Goal: Information Seeking & Learning: Learn about a topic

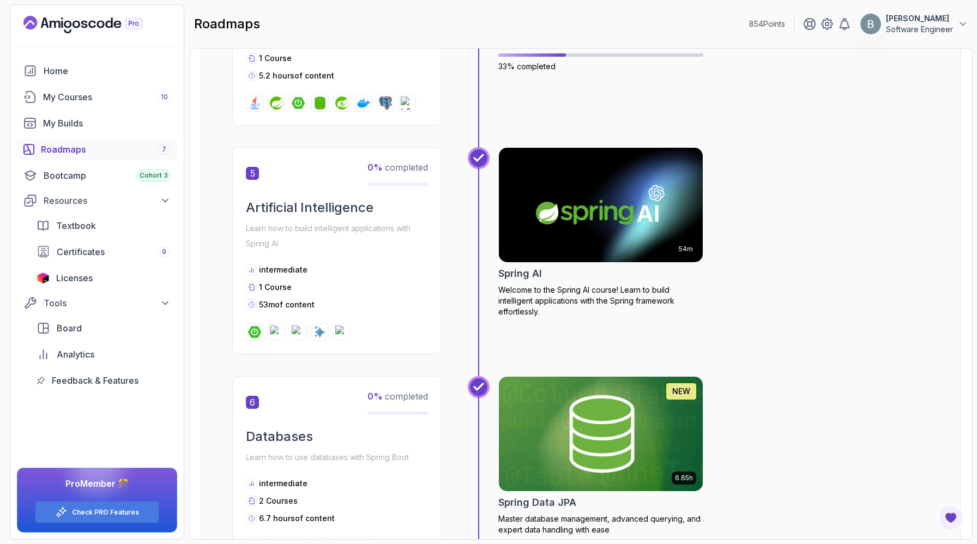
scroll to position [1084, 0]
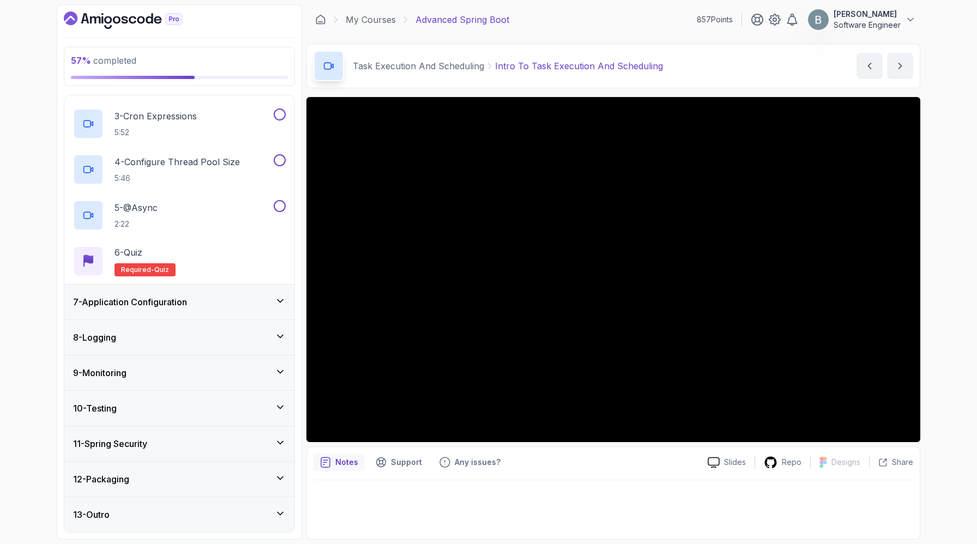
scroll to position [401, 0]
click at [268, 309] on div "7 - Application Configuration" at bounding box center [179, 301] width 213 height 13
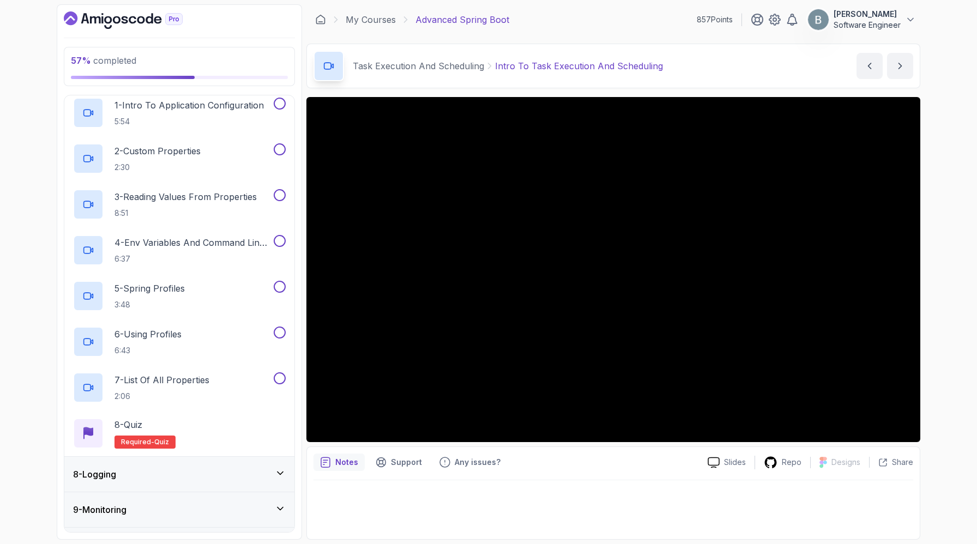
click at [260, 79] on div "7 - Application Configuration" at bounding box center [179, 72] width 213 height 13
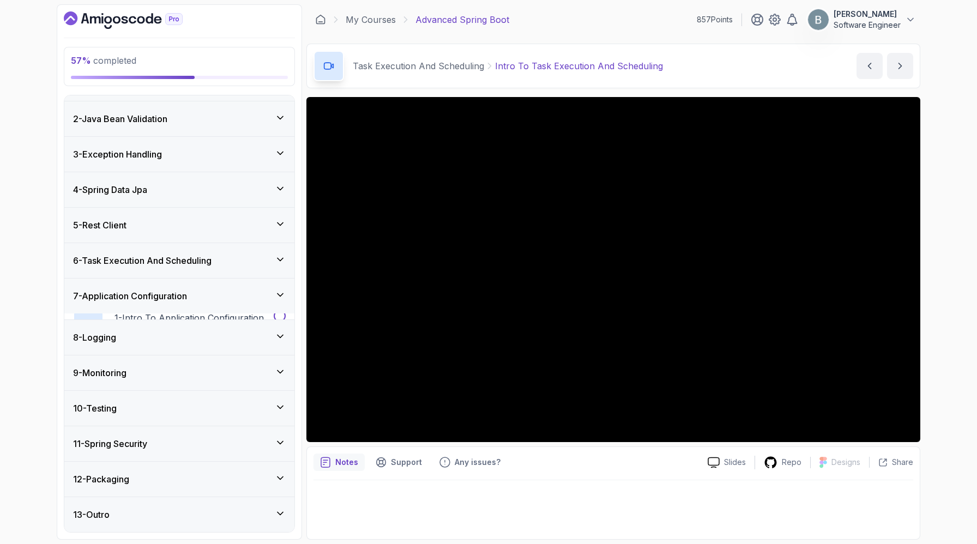
scroll to position [158, 0]
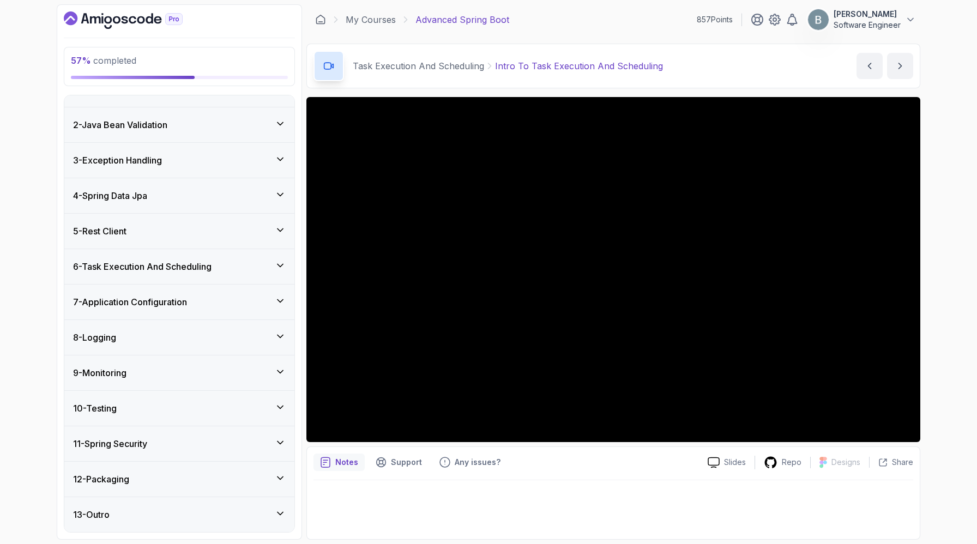
click at [256, 331] on div "8 - Logging" at bounding box center [179, 337] width 213 height 13
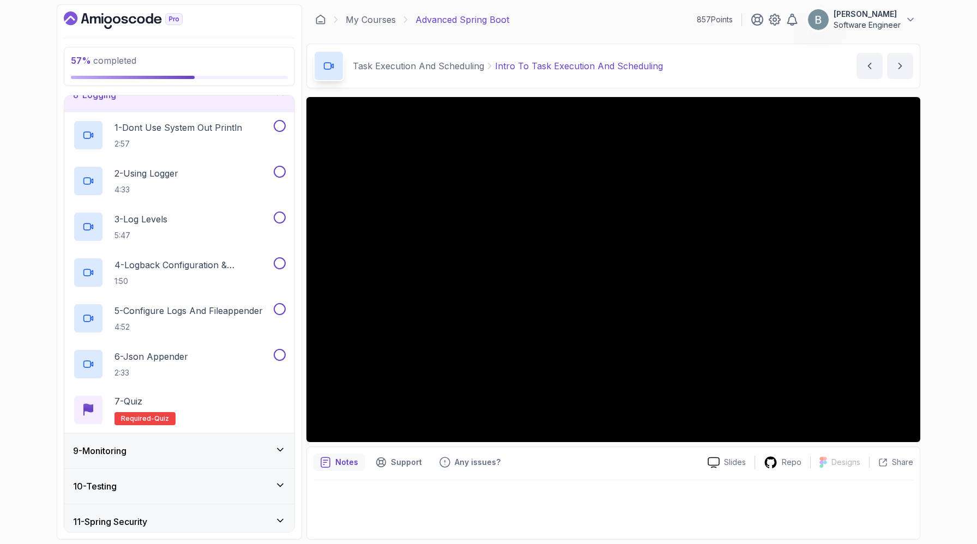
scroll to position [263, 0]
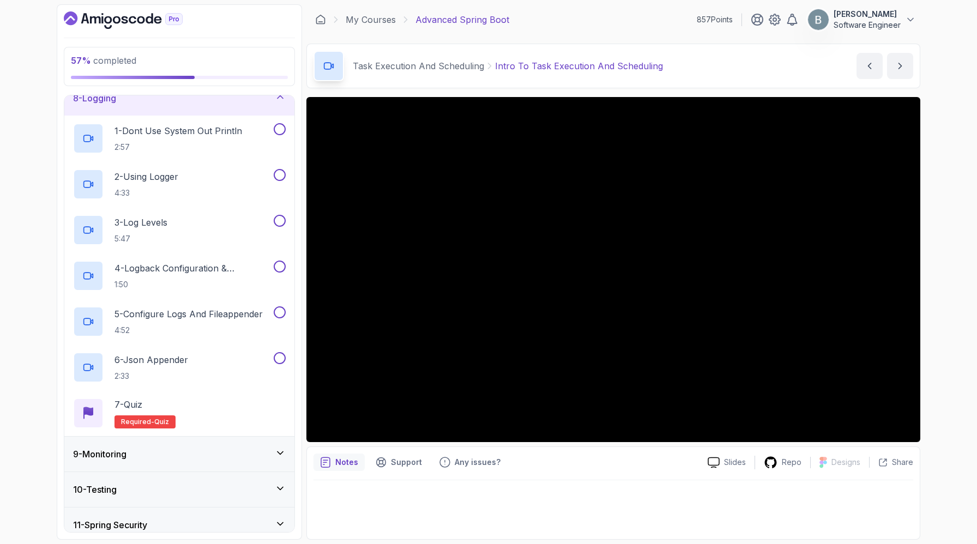
click at [260, 116] on div "8 - Logging" at bounding box center [179, 98] width 230 height 35
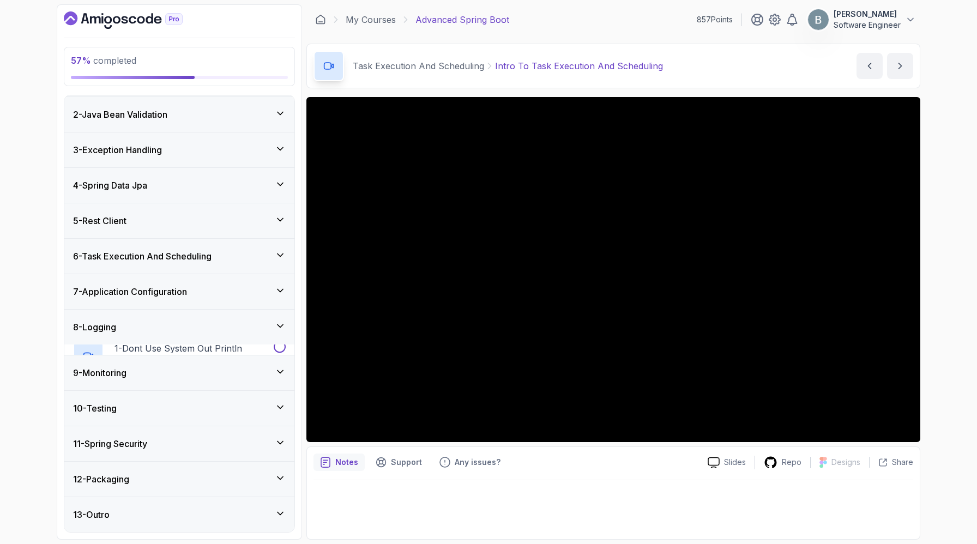
scroll to position [158, 0]
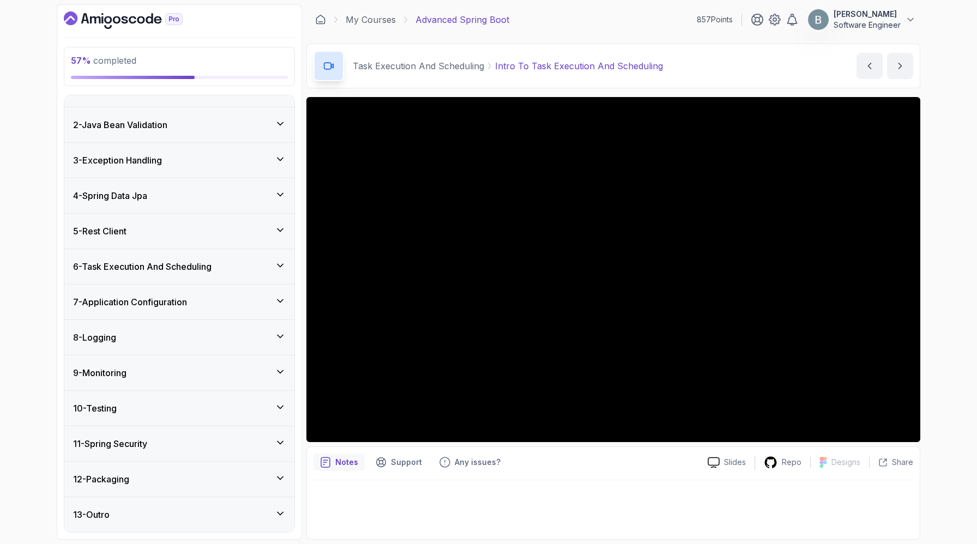
click at [245, 366] on div "9 - Monitoring" at bounding box center [179, 372] width 213 height 13
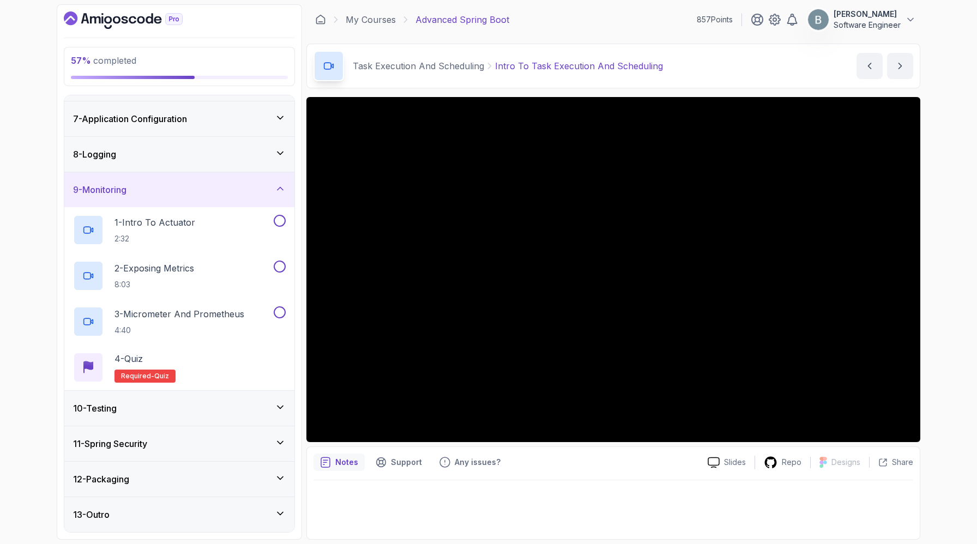
scroll to position [270, 0]
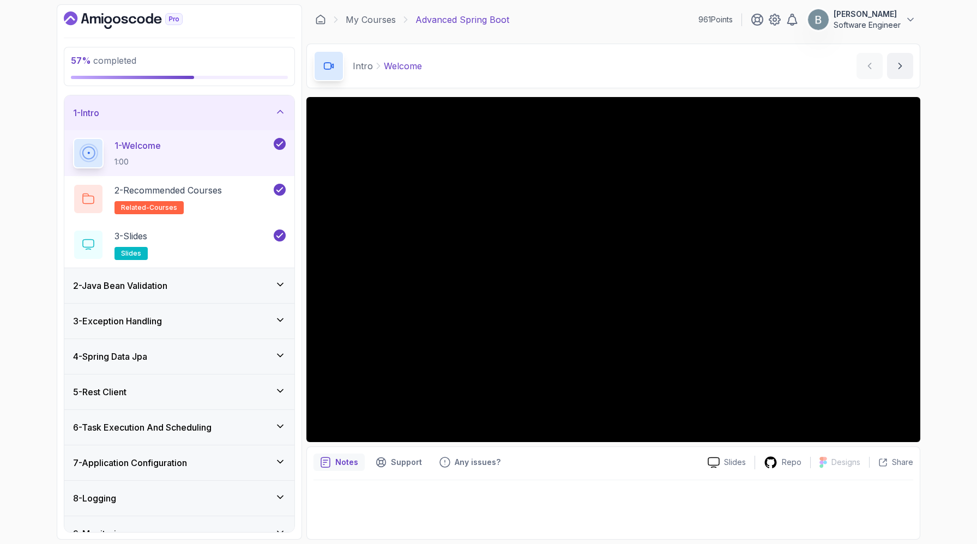
click at [265, 119] on div "1 - Intro" at bounding box center [179, 112] width 213 height 13
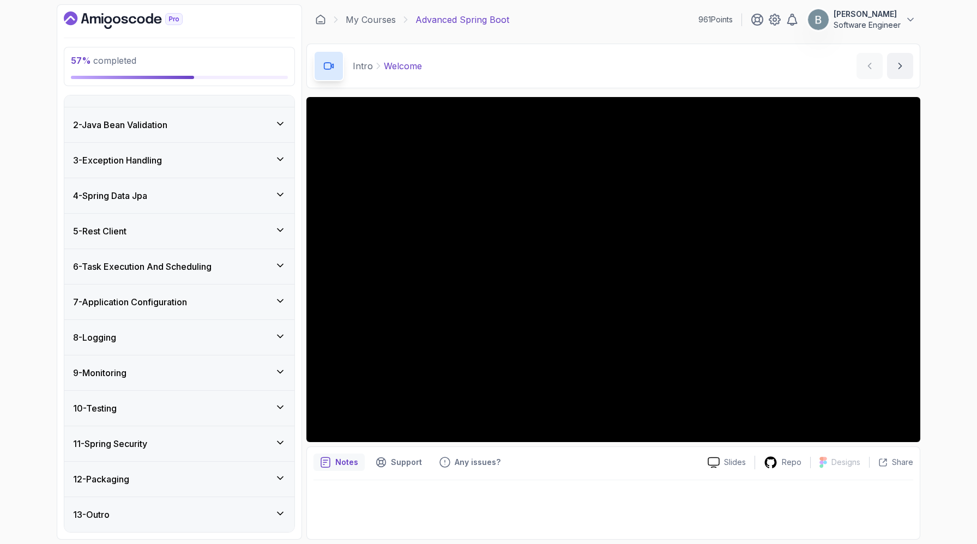
scroll to position [53, 0]
click at [276, 271] on icon at bounding box center [280, 265] width 11 height 11
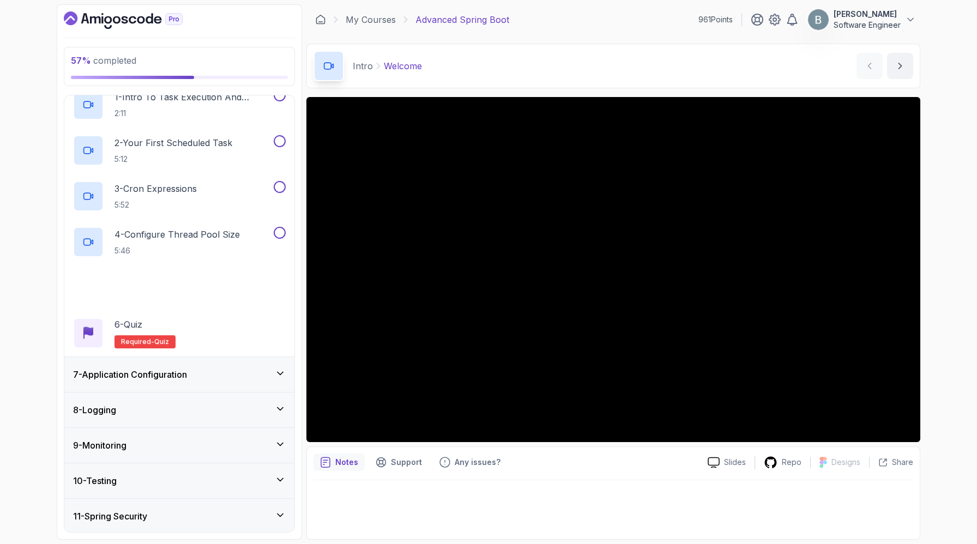
scroll to position [264, 0]
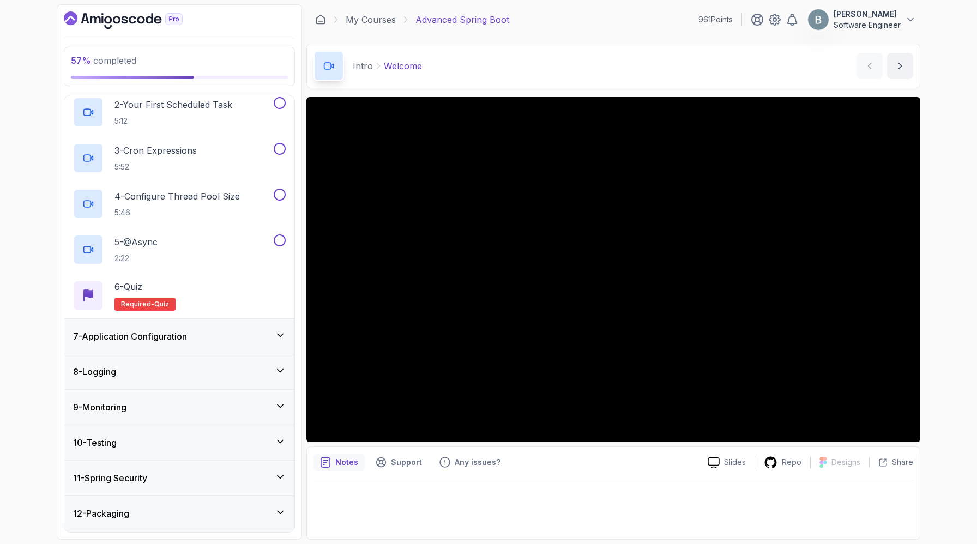
click at [236, 81] on p "2:11" at bounding box center [192, 75] width 157 height 11
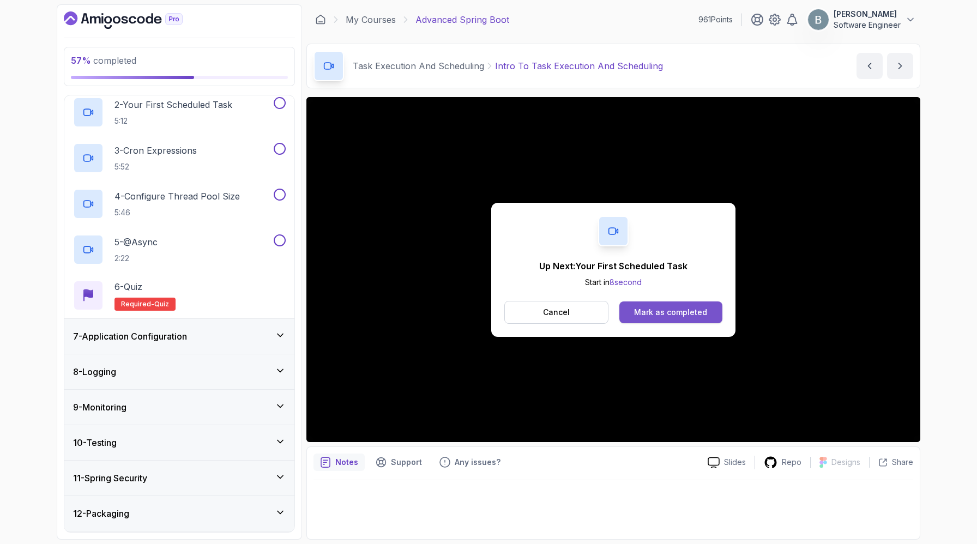
click at [701, 318] on div "Mark as completed" at bounding box center [670, 312] width 73 height 11
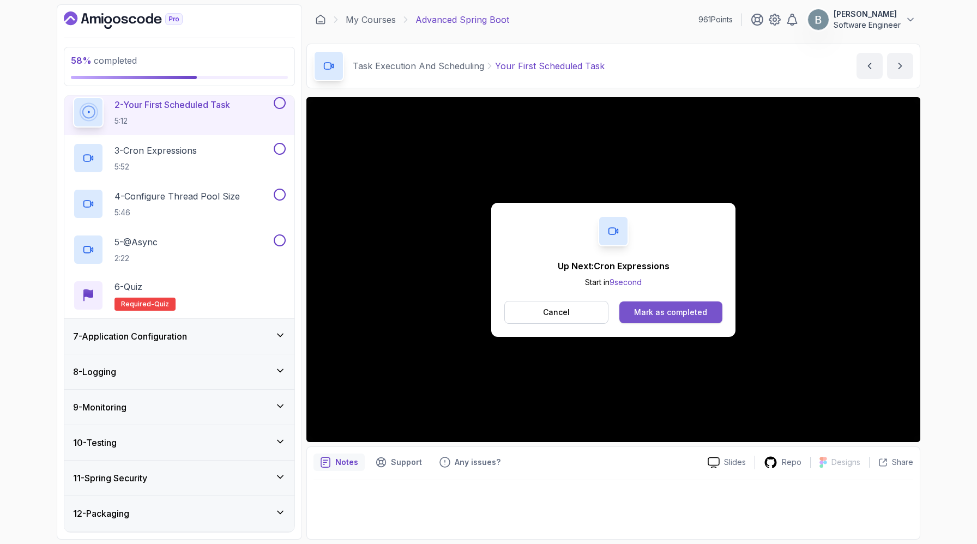
click at [665, 318] on div "Mark as completed" at bounding box center [670, 312] width 73 height 11
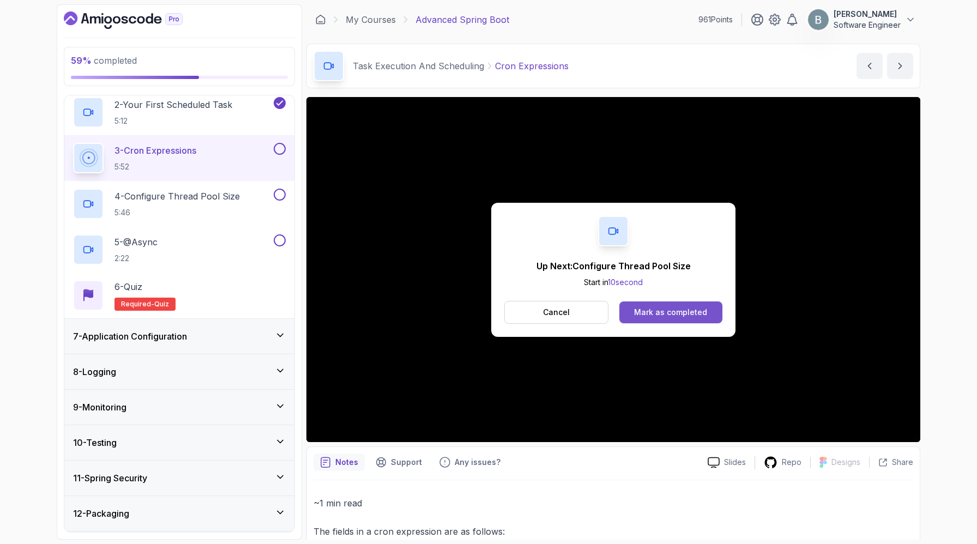
click at [704, 318] on div "Mark as completed" at bounding box center [670, 312] width 73 height 11
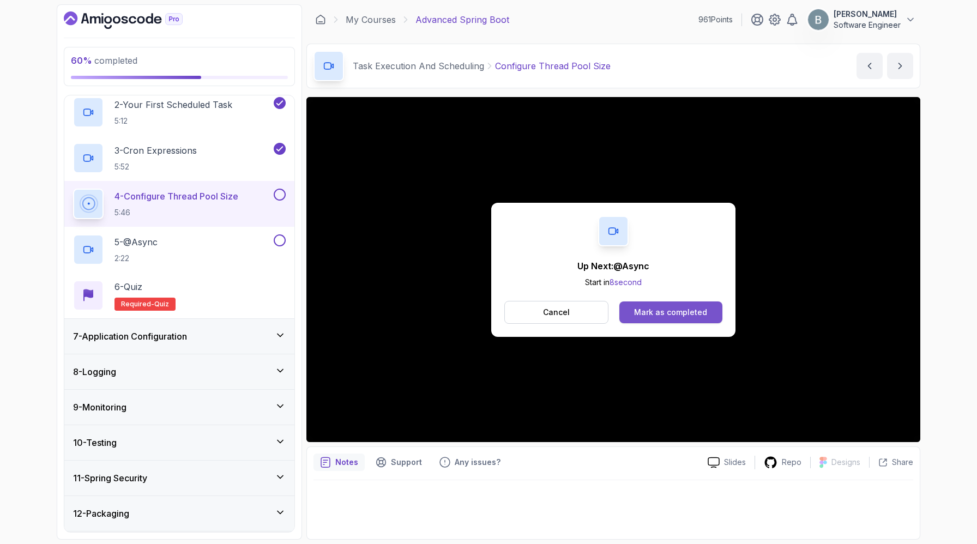
click at [699, 318] on div "Mark as completed" at bounding box center [670, 312] width 73 height 11
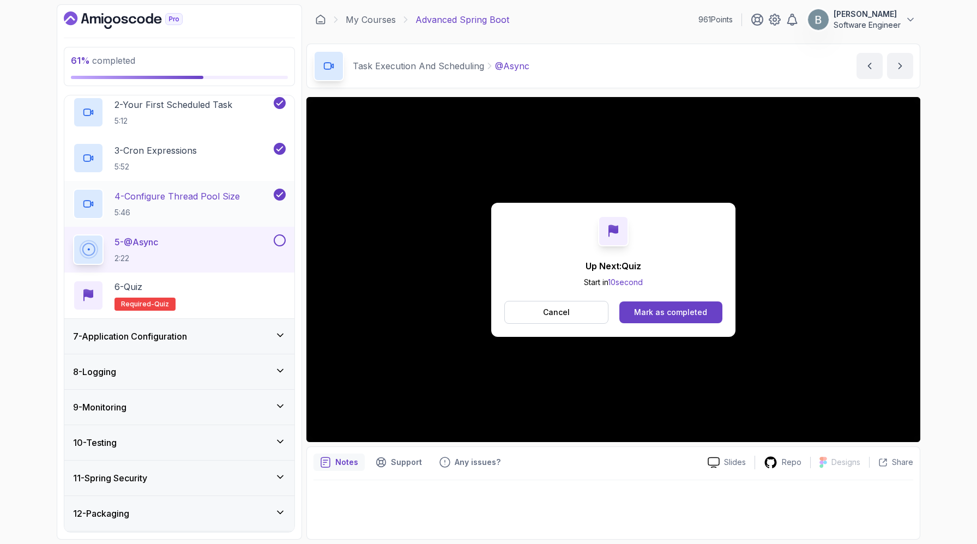
click at [204, 203] on p "4 - Configure Thread Pool Size" at bounding box center [176, 196] width 125 height 13
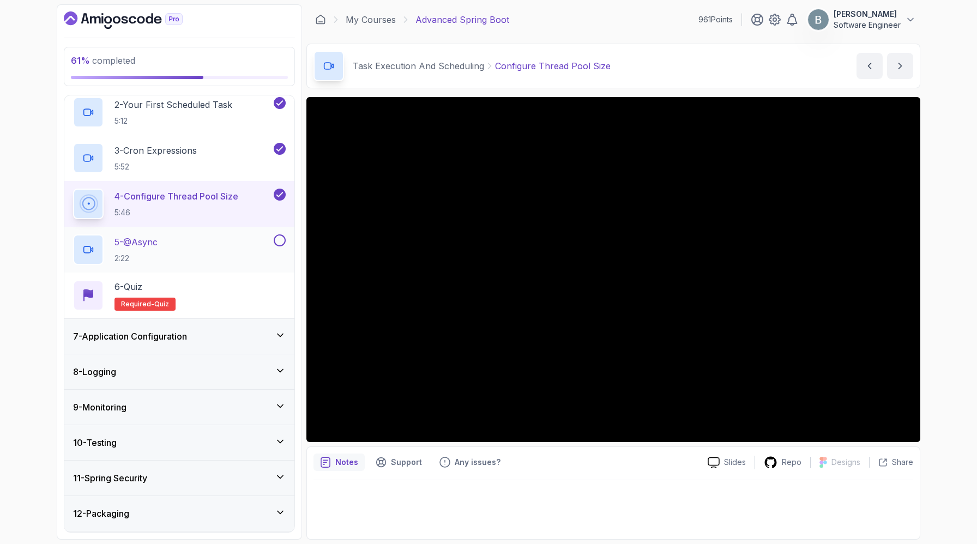
click at [248, 265] on div "5 - @Async 2:22" at bounding box center [172, 249] width 198 height 31
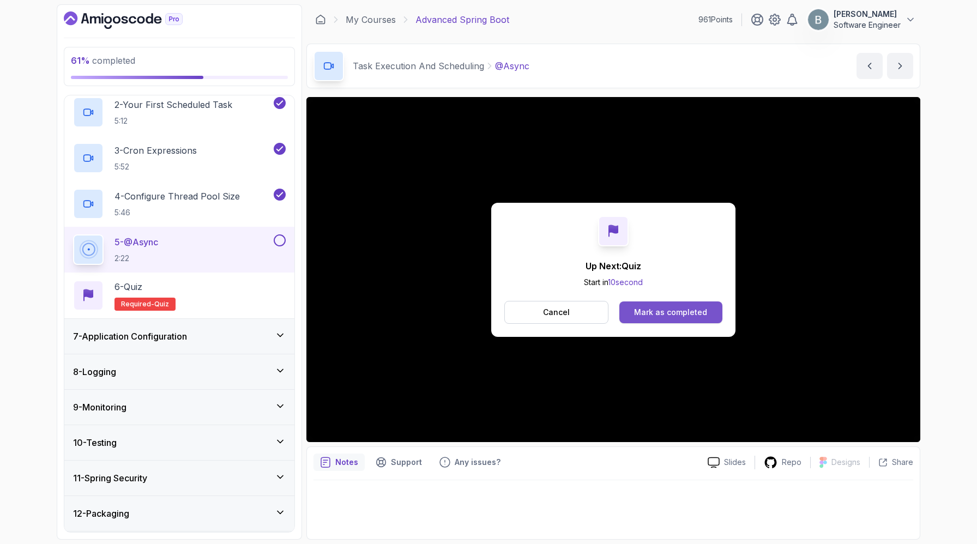
click at [685, 323] on button "Mark as completed" at bounding box center [670, 312] width 103 height 22
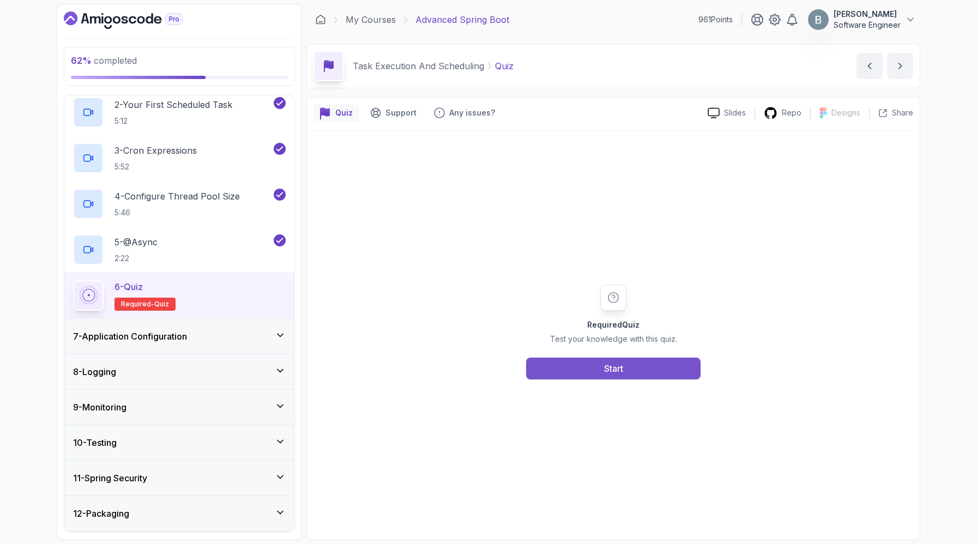
click at [570, 379] on button "Start" at bounding box center [613, 369] width 174 height 22
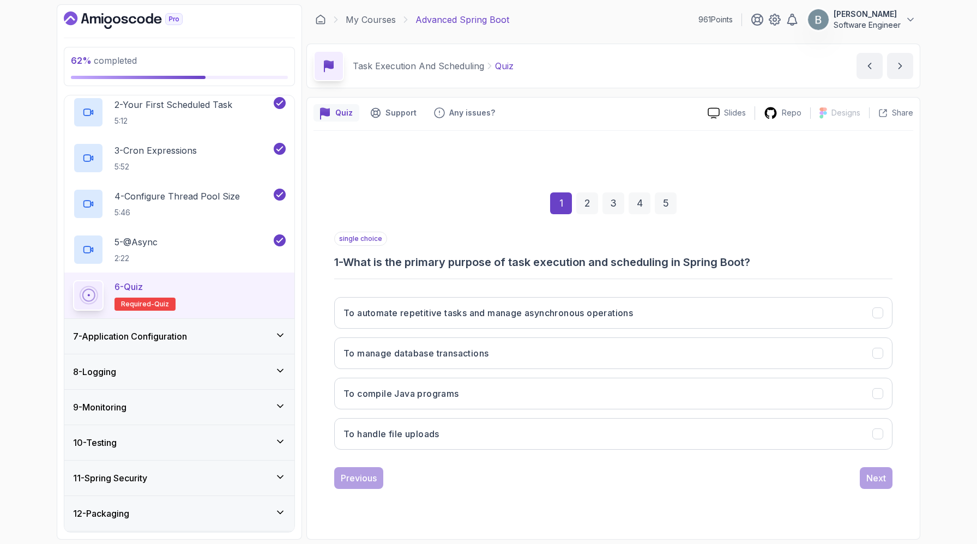
scroll to position [84, 0]
click at [524, 306] on h3 "To automate repetitive tasks and manage asynchronous operations" at bounding box center [487, 312] width 289 height 13
click at [886, 485] on div "Next" at bounding box center [876, 478] width 20 height 13
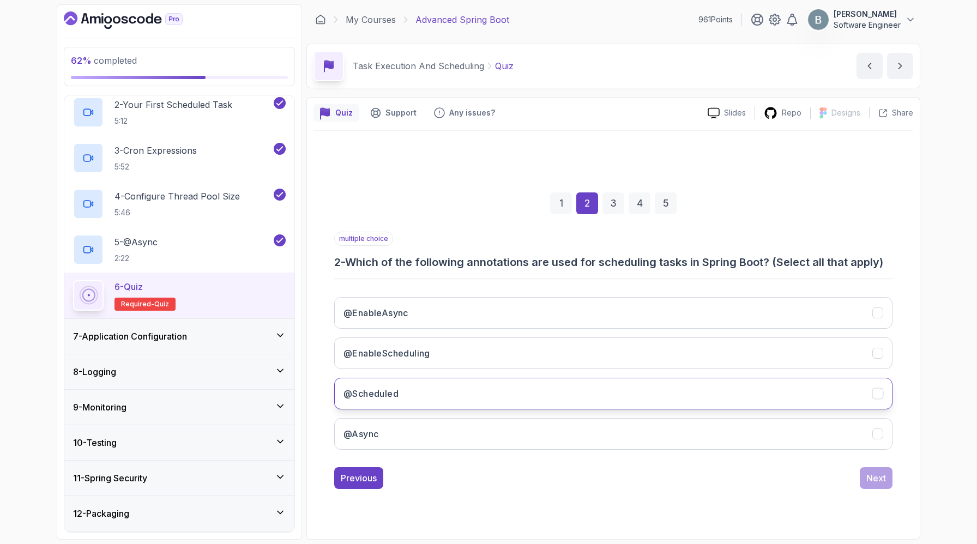
click at [558, 405] on button "@Scheduled" at bounding box center [613, 394] width 558 height 32
click at [866, 355] on button "@EnableScheduling" at bounding box center [613, 353] width 558 height 32
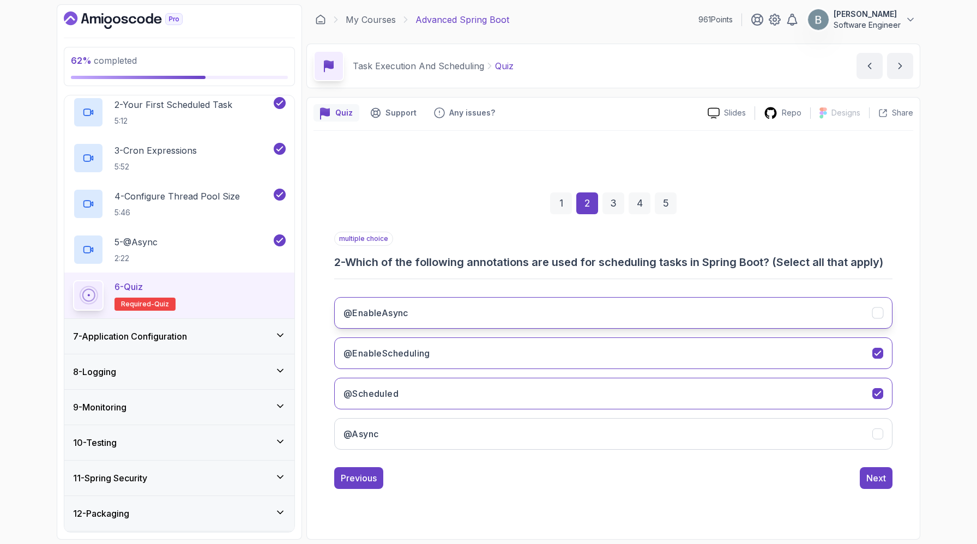
click at [855, 305] on button "@EnableAsync" at bounding box center [613, 313] width 558 height 32
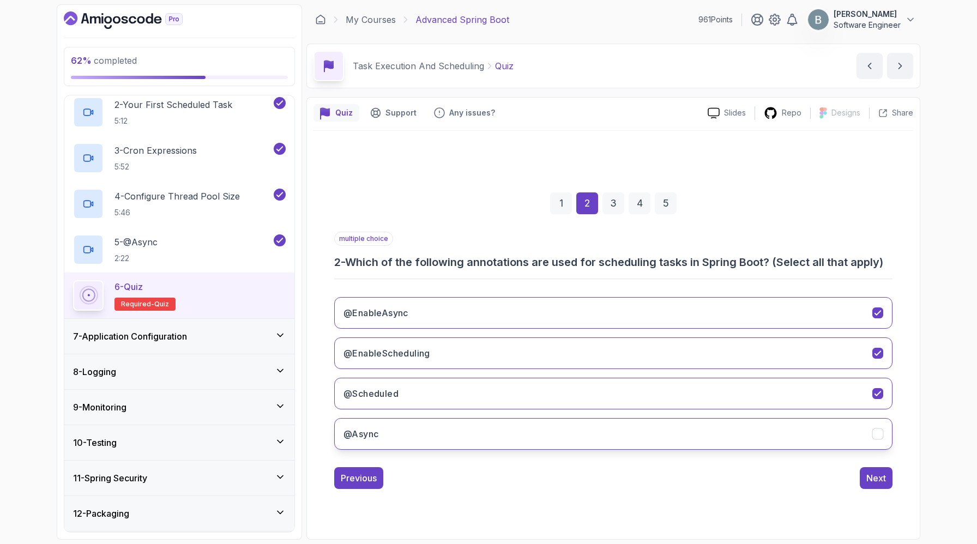
click at [828, 436] on button "@Async" at bounding box center [613, 434] width 558 height 32
click at [886, 485] on div "Next" at bounding box center [876, 478] width 20 height 13
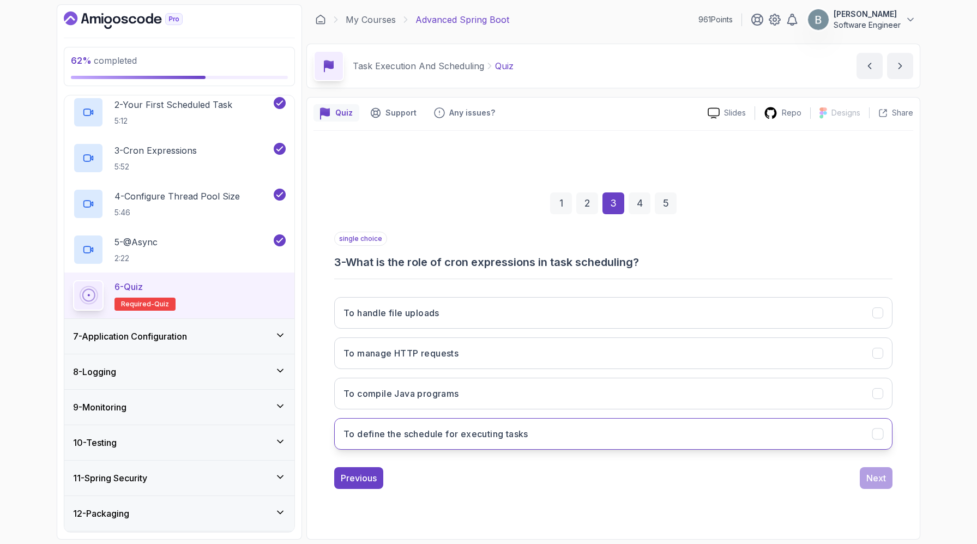
click at [515, 437] on h3 "To define the schedule for executing tasks" at bounding box center [435, 433] width 185 height 13
click at [866, 480] on button "Next" at bounding box center [876, 478] width 33 height 22
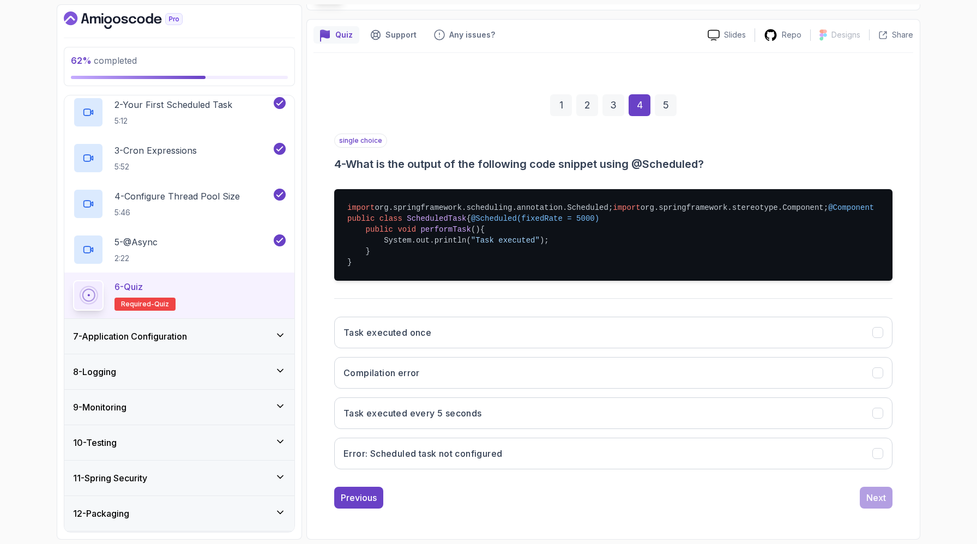
scroll to position [299, 0]
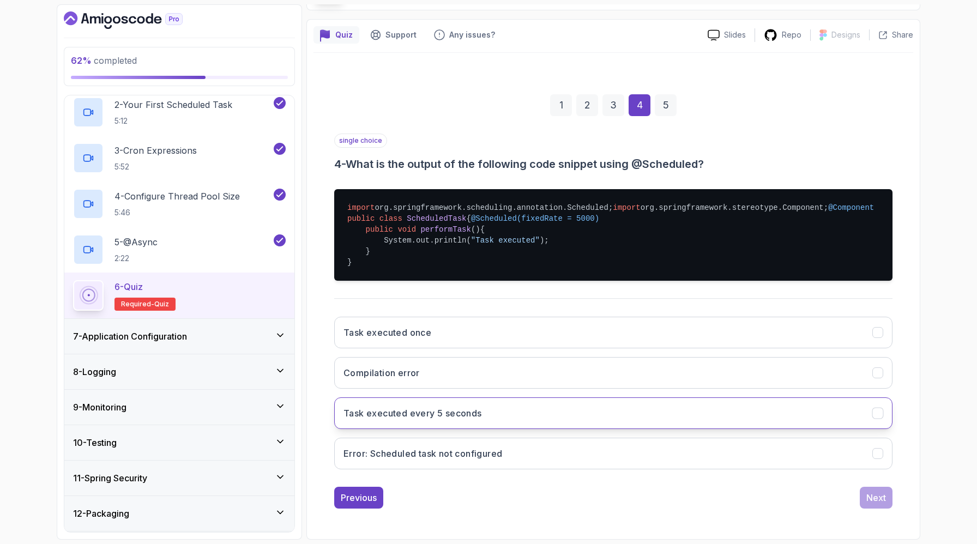
click at [442, 407] on h3 "Task executed every 5 seconds" at bounding box center [412, 413] width 138 height 13
click at [874, 491] on div "Next" at bounding box center [876, 497] width 20 height 13
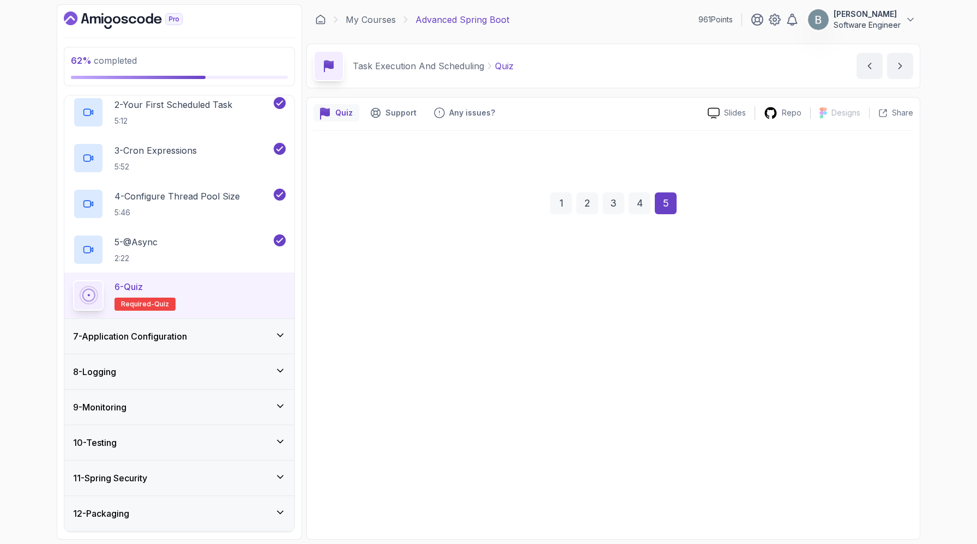
scroll to position [84, 0]
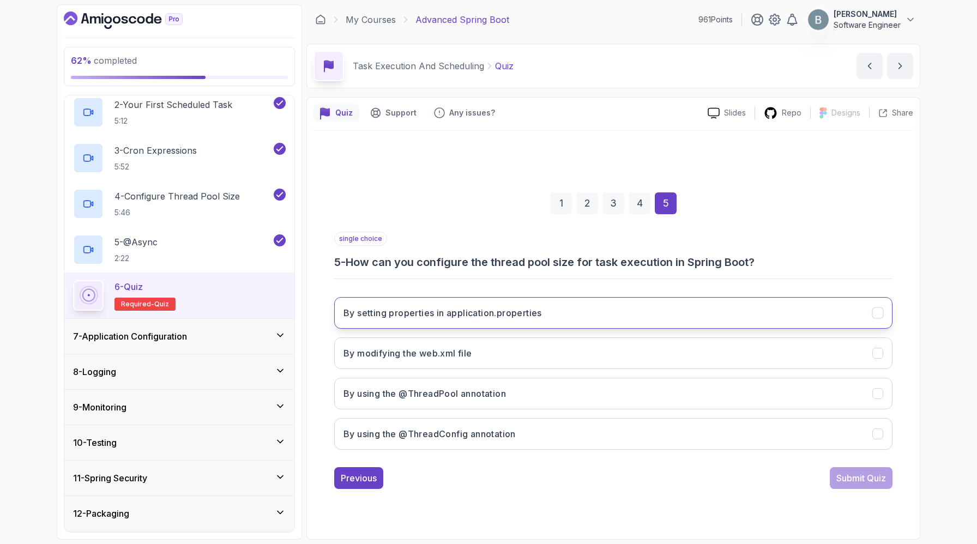
click at [542, 306] on h3 "By setting properties in application.properties" at bounding box center [442, 312] width 198 height 13
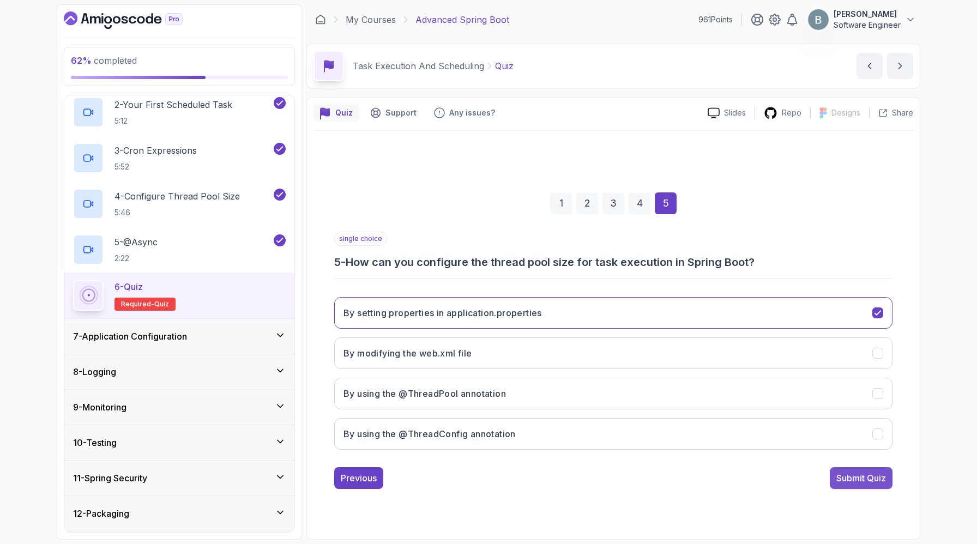
click at [865, 485] on div "Submit Quiz" at bounding box center [861, 478] width 50 height 13
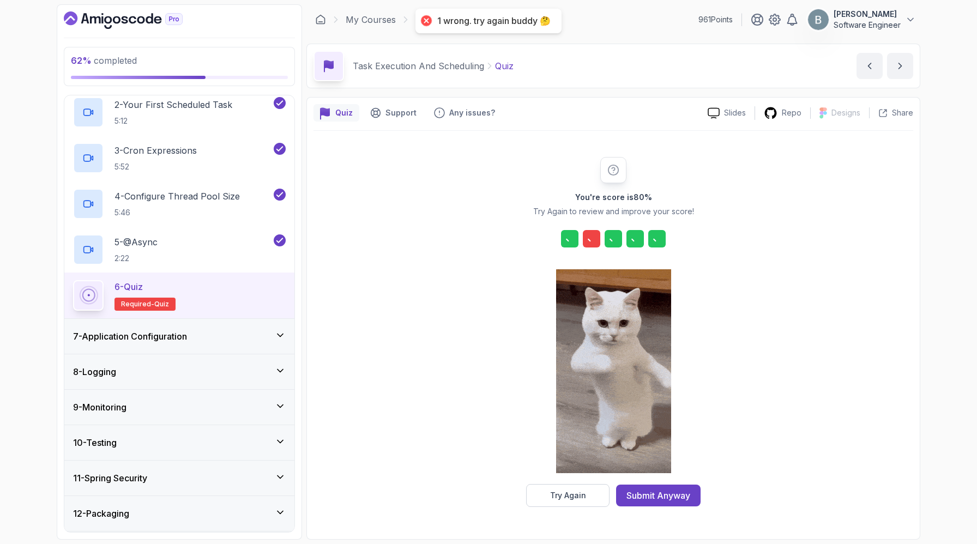
scroll to position [54, 0]
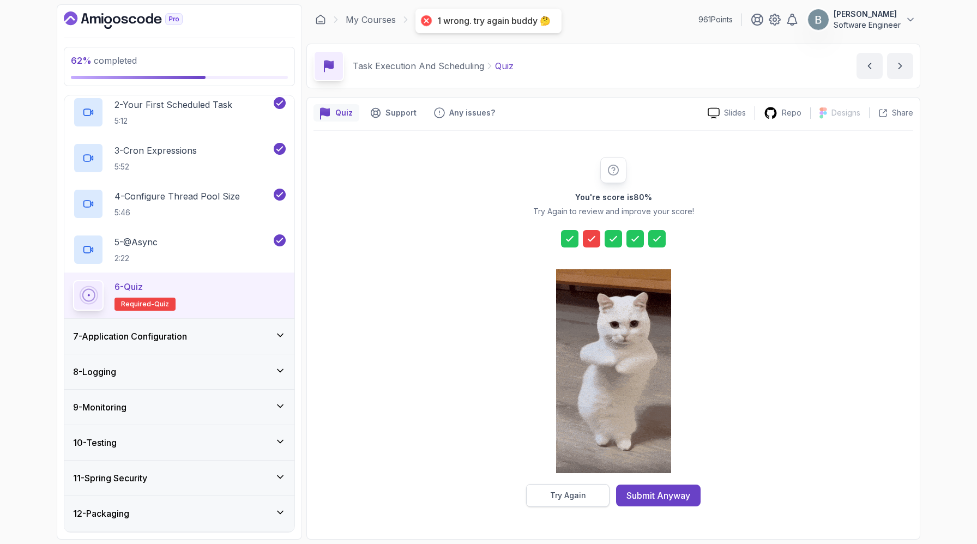
click at [565, 504] on button "Try Again" at bounding box center [567, 495] width 83 height 23
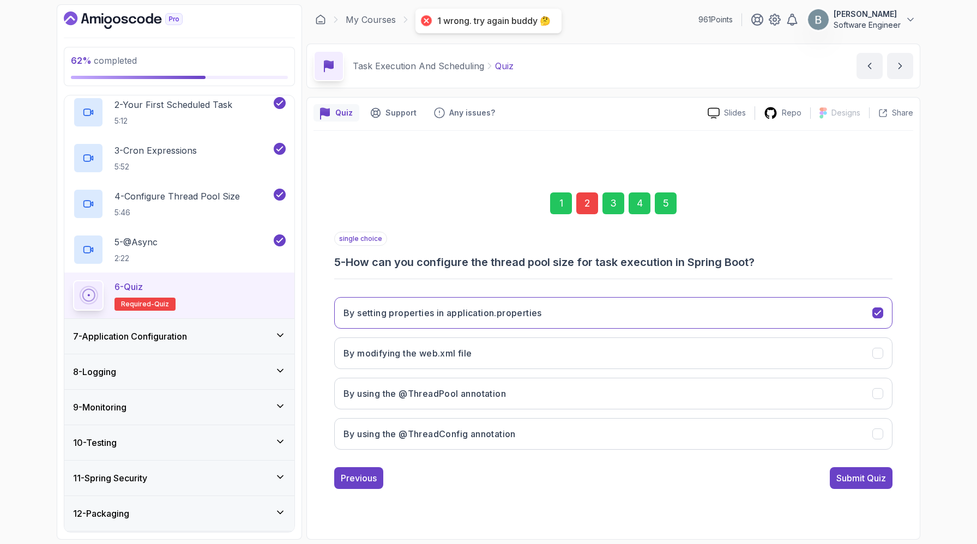
click at [588, 192] on div "2" at bounding box center [587, 203] width 22 height 22
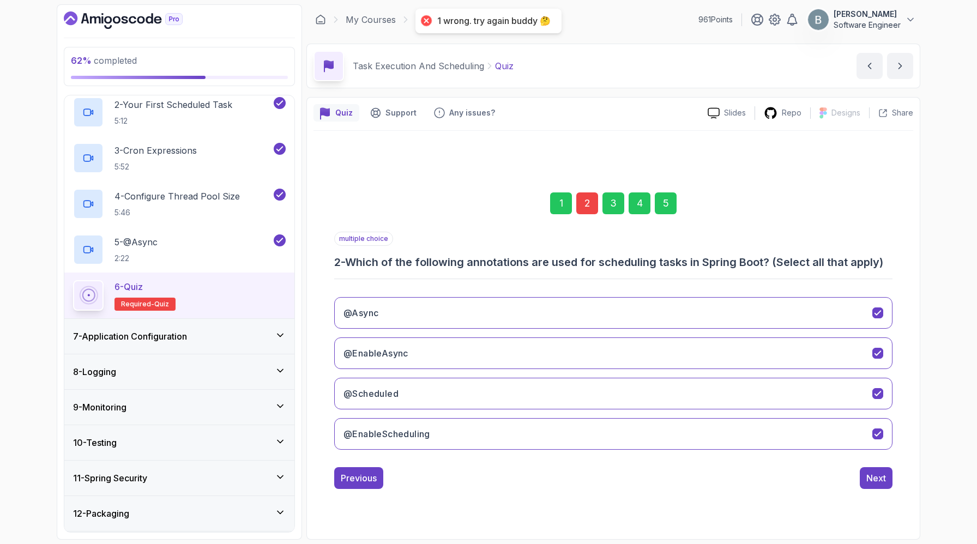
scroll to position [103, 0]
click at [871, 337] on button "@EnableAsync" at bounding box center [613, 353] width 558 height 32
click at [883, 307] on icon "@Async" at bounding box center [878, 312] width 10 height 10
click at [677, 192] on div "5" at bounding box center [666, 203] width 22 height 22
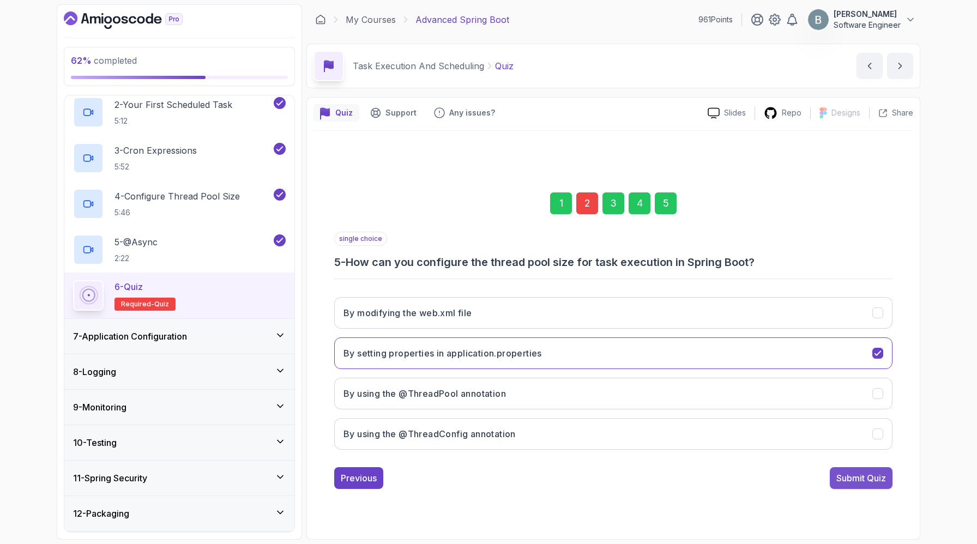
click at [872, 489] on button "Submit Quiz" at bounding box center [861, 478] width 63 height 22
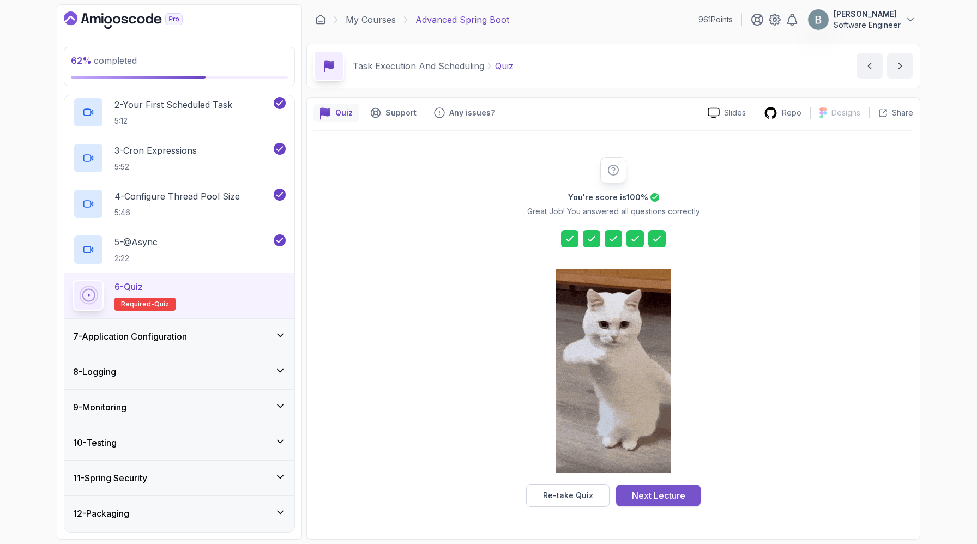
click at [651, 487] on button "Next Lecture" at bounding box center [658, 496] width 85 height 22
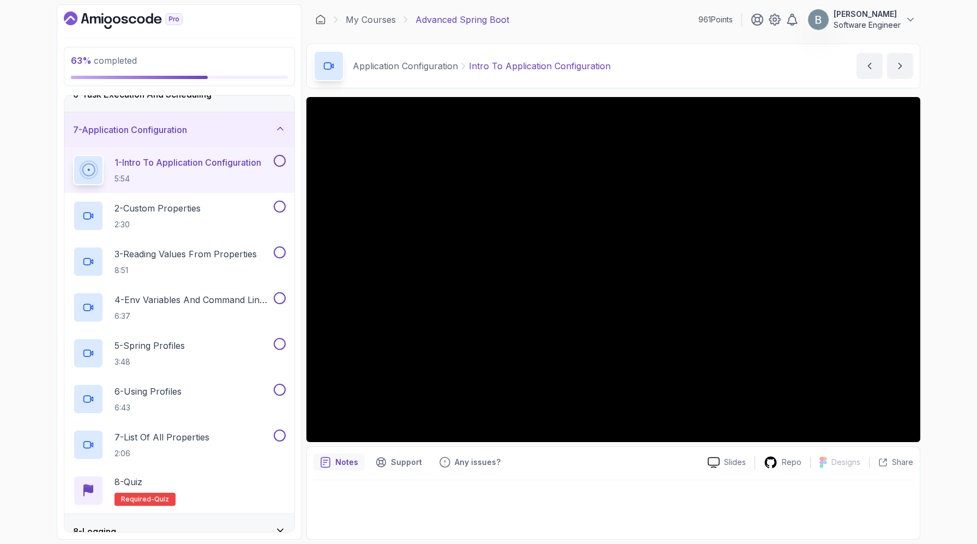
scroll to position [616, 0]
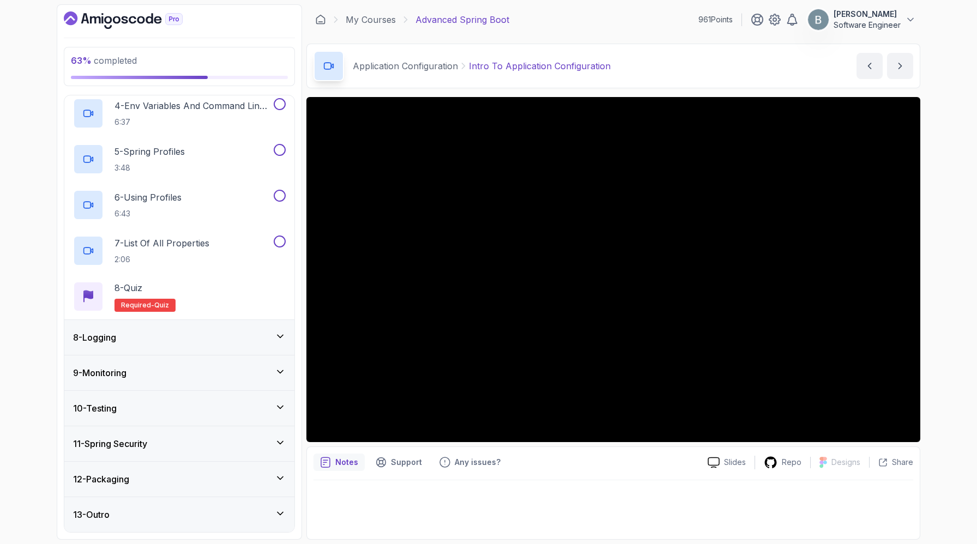
click at [193, 355] on div "9 - Monitoring" at bounding box center [179, 372] width 230 height 35
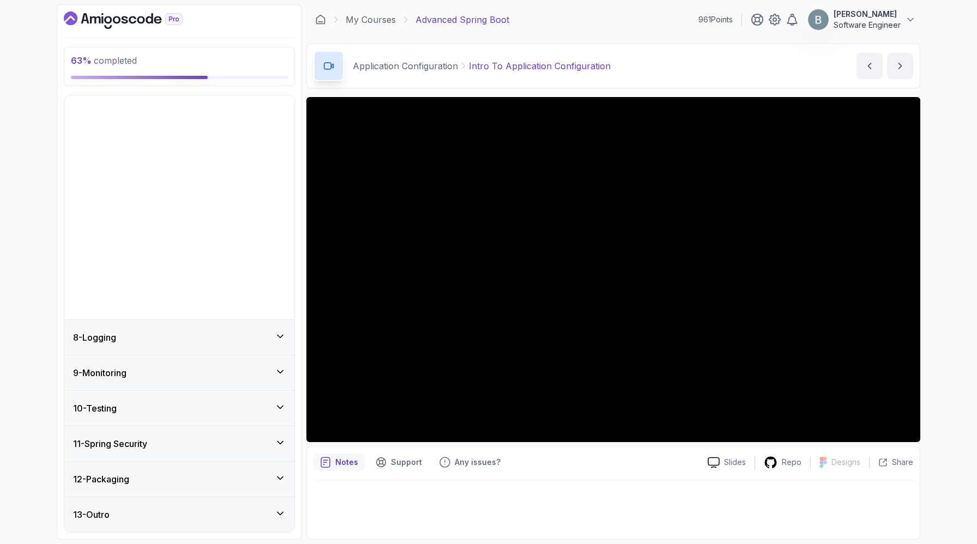
scroll to position [158, 0]
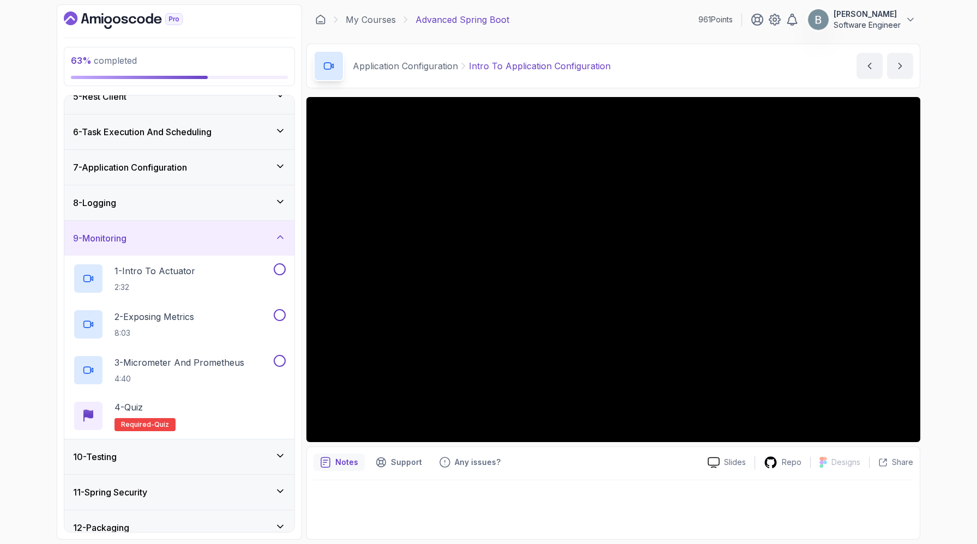
click at [216, 245] on div "9 - Monitoring" at bounding box center [179, 238] width 213 height 13
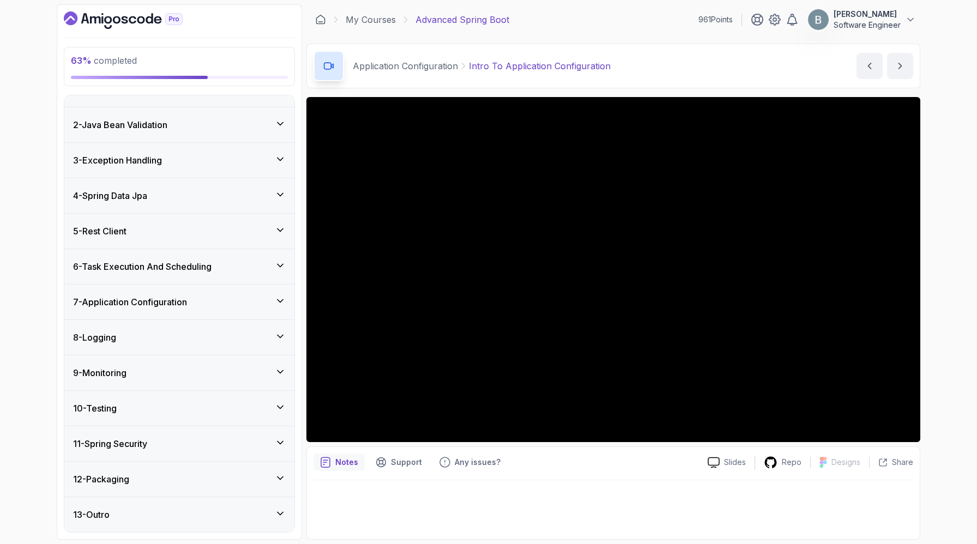
click at [203, 437] on div "11 - Spring Security" at bounding box center [179, 443] width 213 height 13
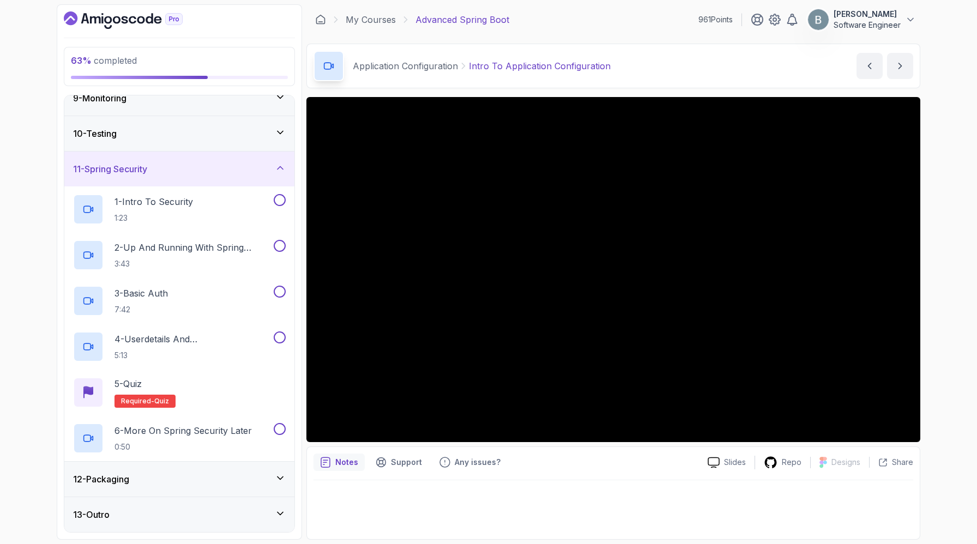
click at [224, 174] on div "11 - Spring Security" at bounding box center [179, 168] width 213 height 13
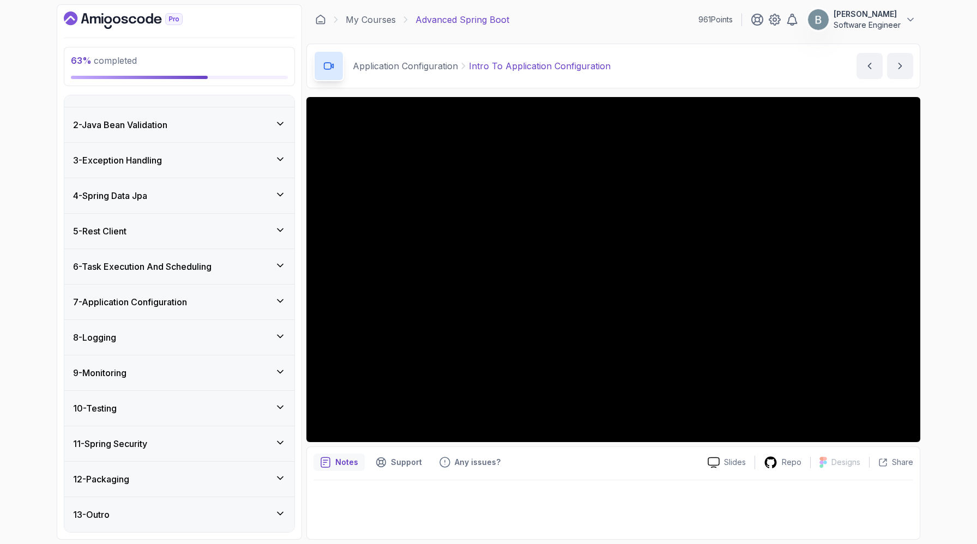
click at [180, 472] on div "12 - Packaging" at bounding box center [179, 479] width 230 height 35
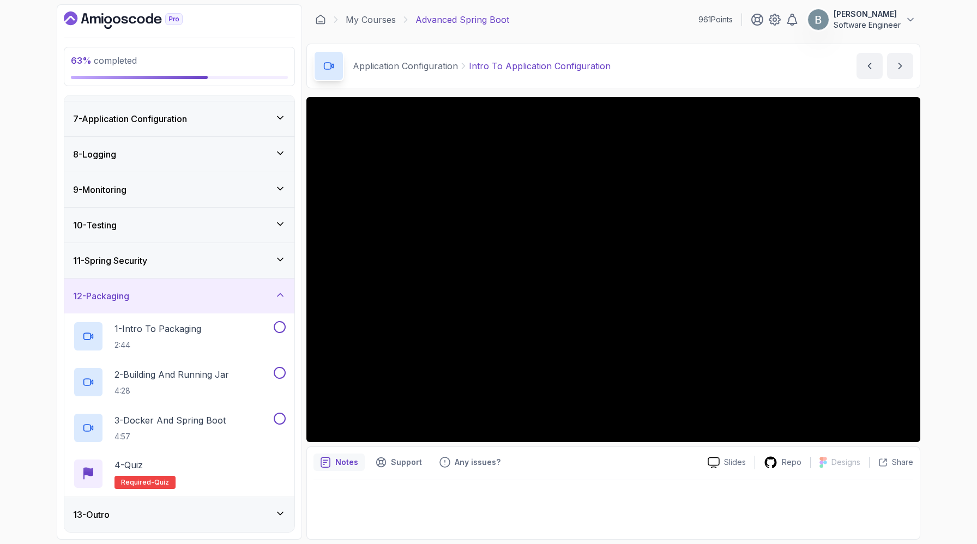
scroll to position [387, 0]
click at [178, 279] on div "12 - Packaging" at bounding box center [179, 296] width 230 height 35
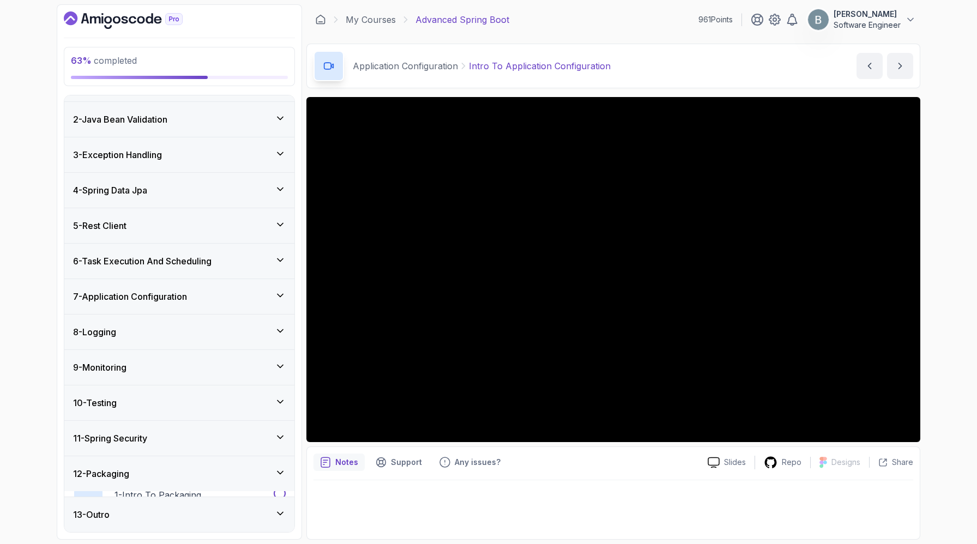
scroll to position [158, 0]
